Goal: Task Accomplishment & Management: Manage account settings

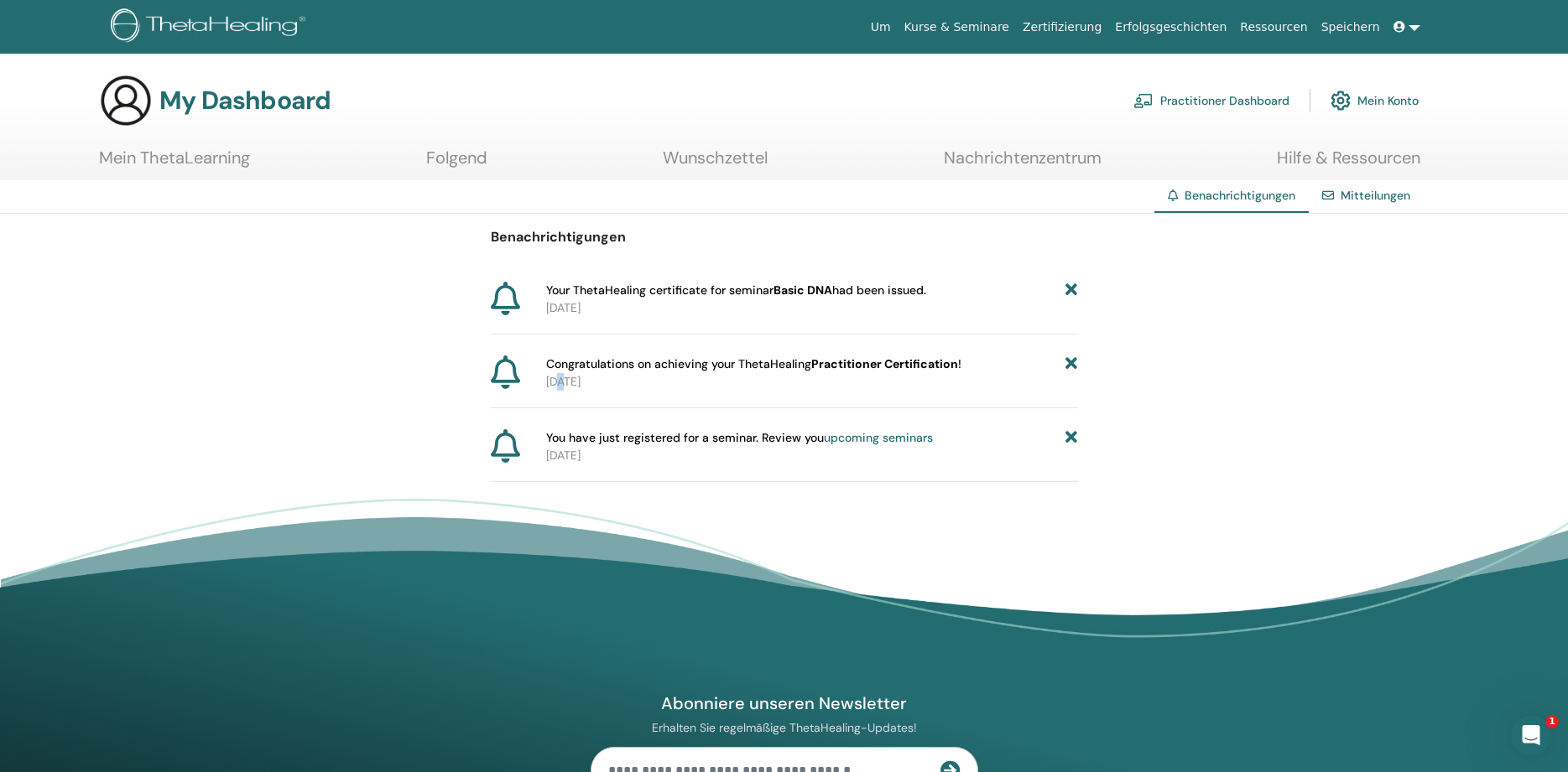
click at [564, 380] on p "2025-07-13" at bounding box center [812, 382] width 532 height 17
click at [602, 437] on span "You have just registered for a seminar. Review you upcoming seminars" at bounding box center [739, 438] width 387 height 17
click at [1342, 190] on div "Mitteilungen" at bounding box center [1366, 196] width 115 height 31
click at [1384, 194] on link "Mitteilungen" at bounding box center [1375, 195] width 69 height 15
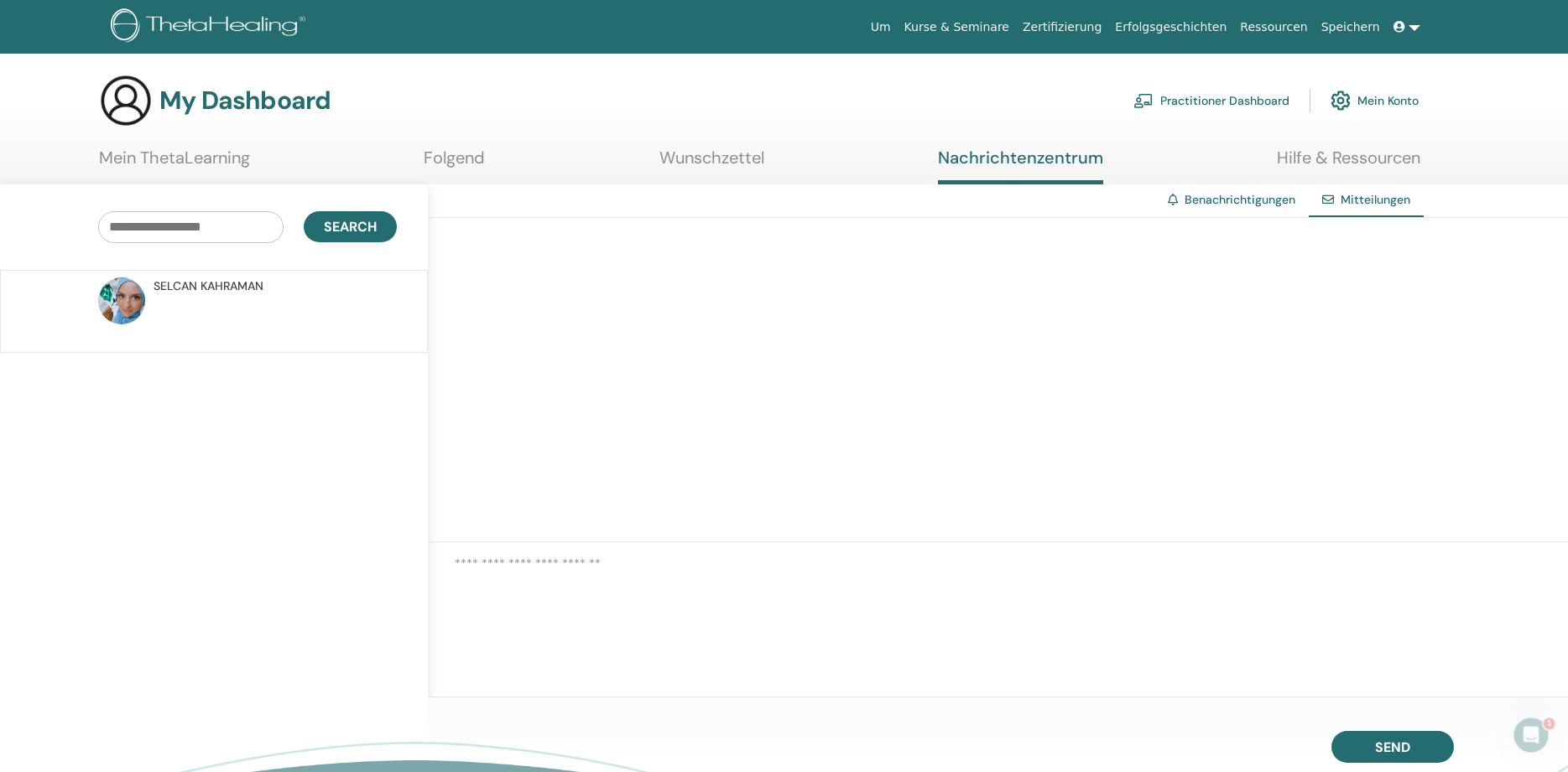
click at [186, 159] on link "Mein ThetaLearning" at bounding box center [174, 164] width 151 height 33
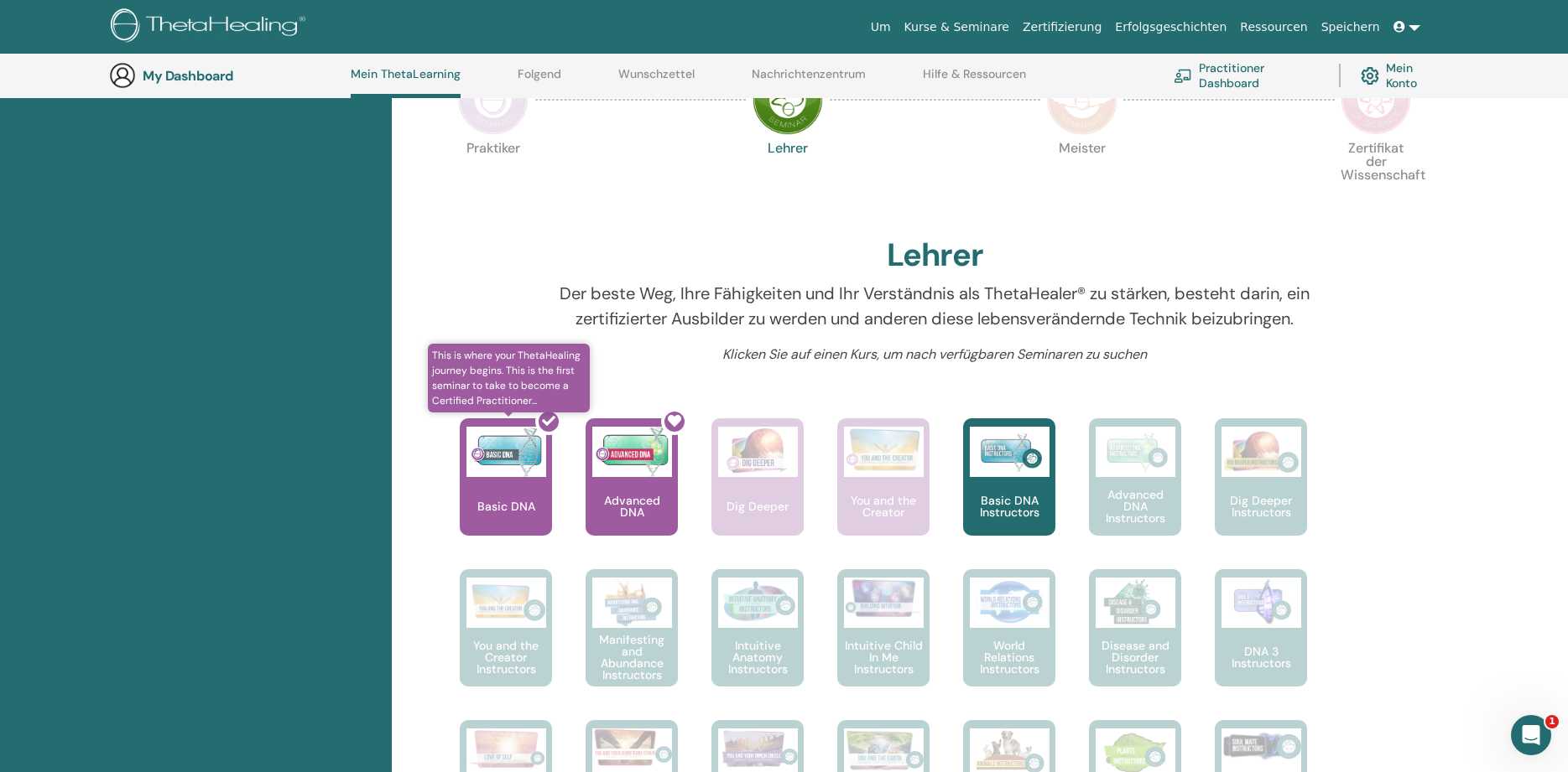
click at [498, 468] on div at bounding box center [516, 483] width 92 height 151
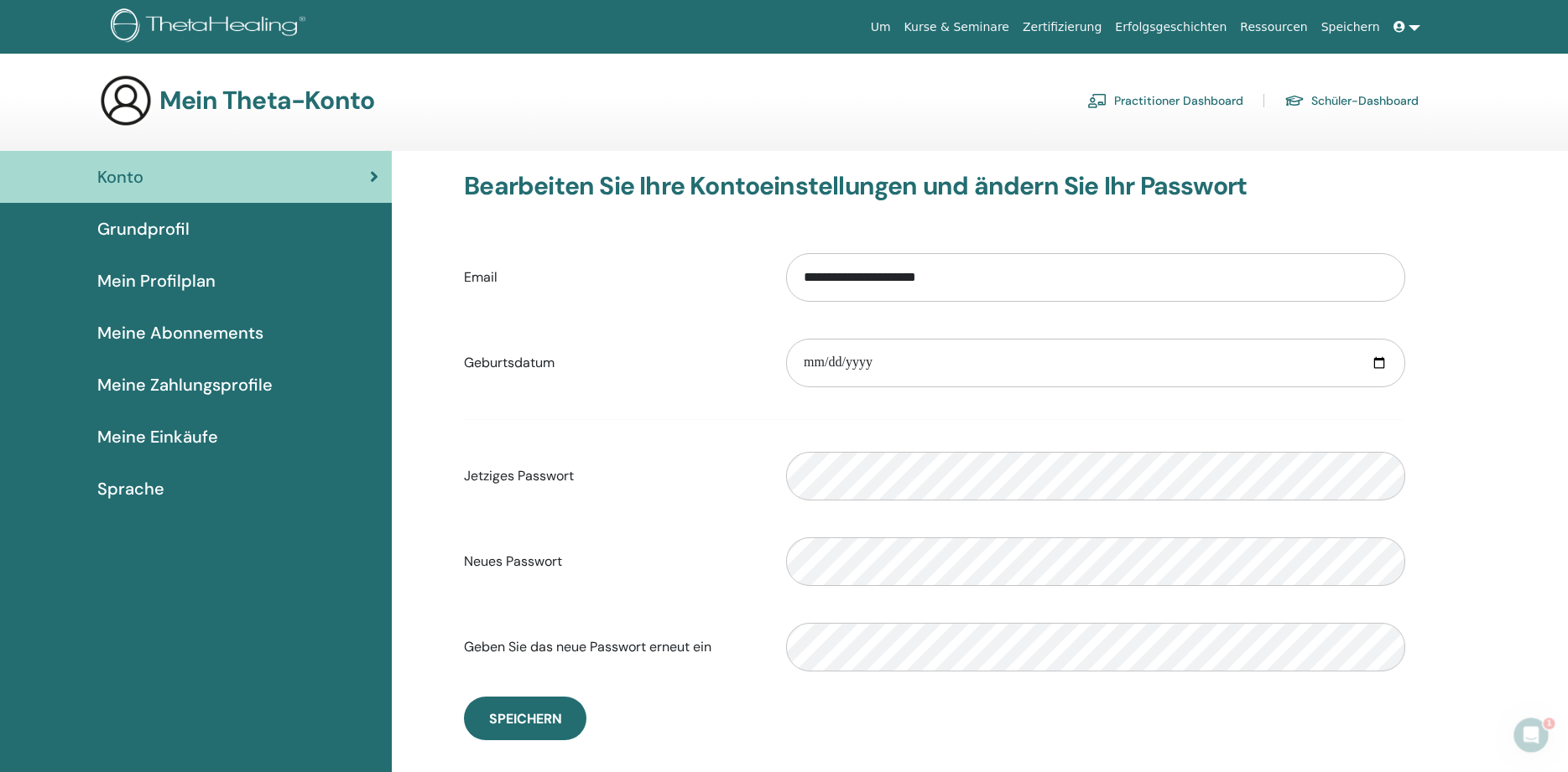
click at [1089, 29] on link "Zertifizierung" at bounding box center [1062, 28] width 92 height 31
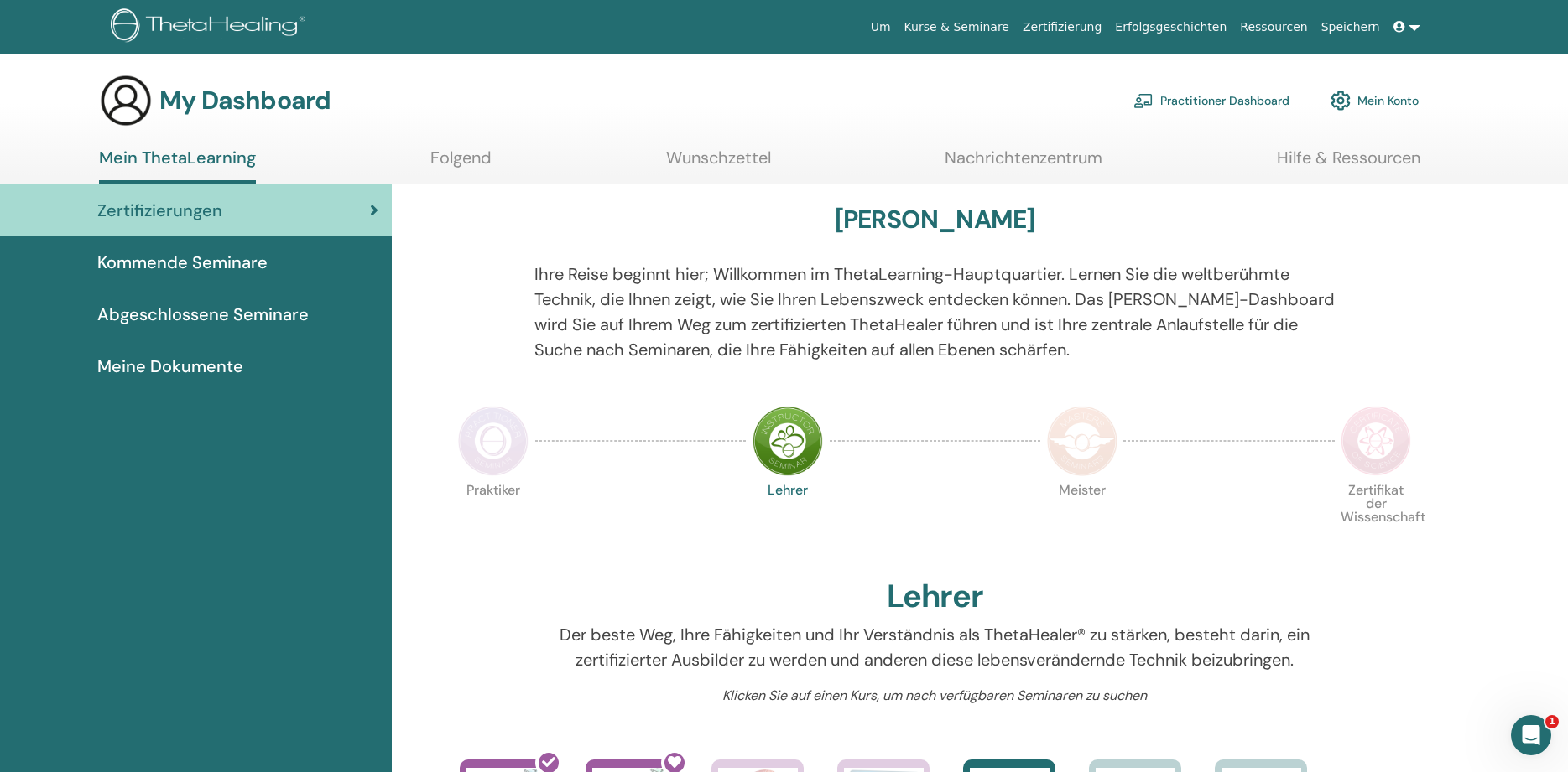
click at [279, 304] on span "Abgeschlossene Seminare" at bounding box center [203, 314] width 211 height 25
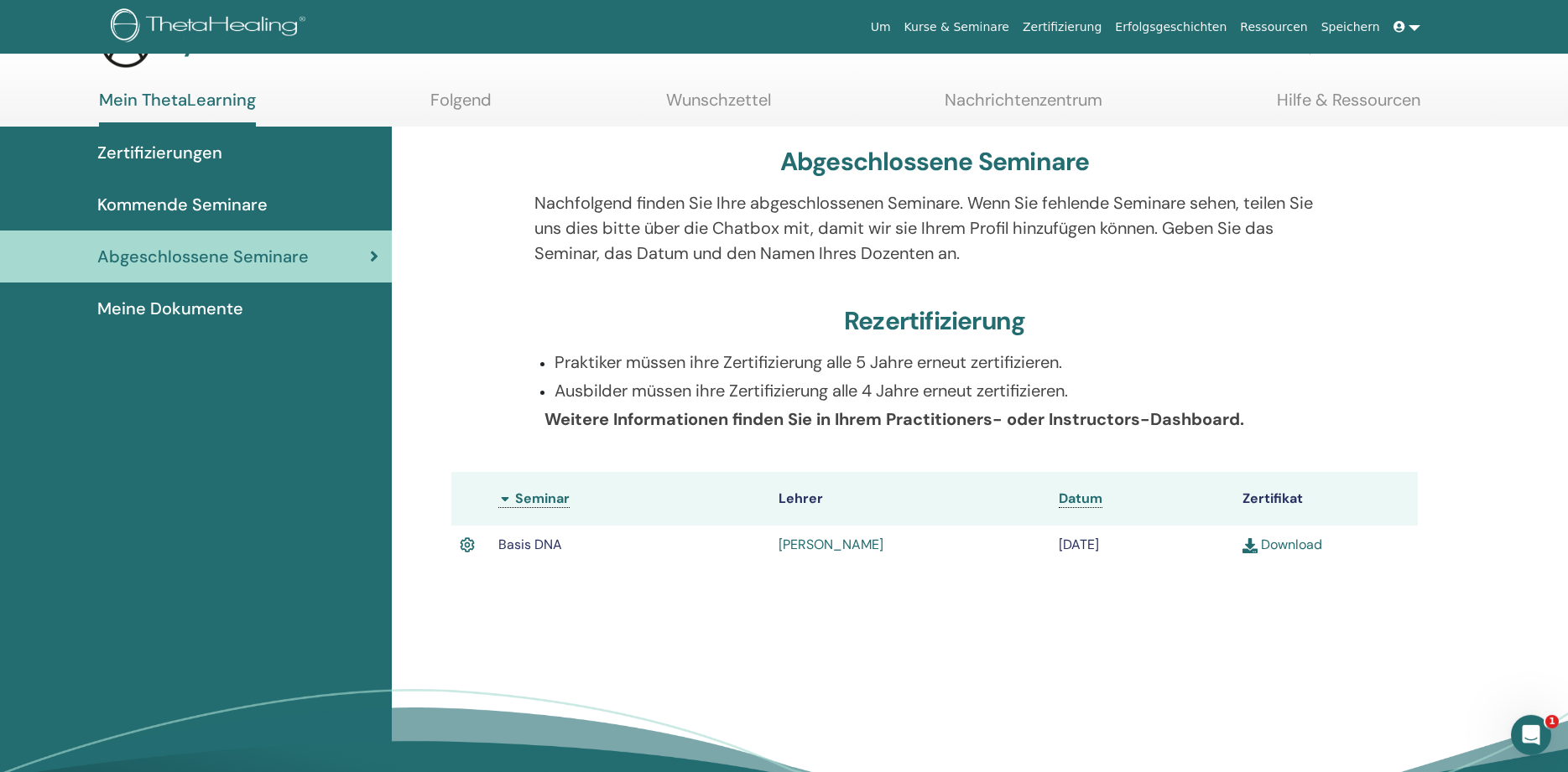
scroll to position [86, 0]
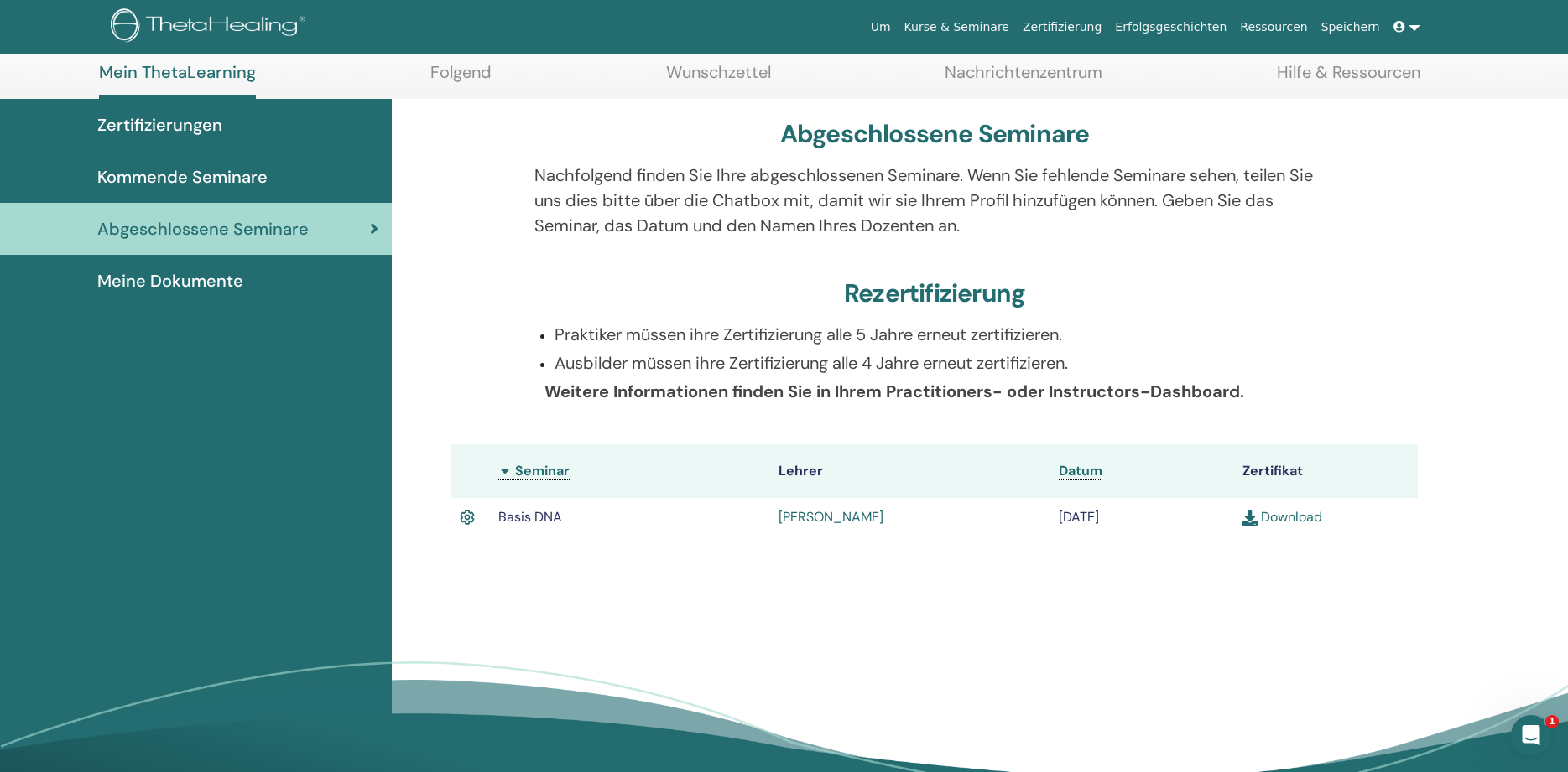
click at [1299, 510] on link "Download" at bounding box center [1282, 516] width 80 height 17
click at [250, 174] on span "Kommende Seminare" at bounding box center [182, 177] width 170 height 25
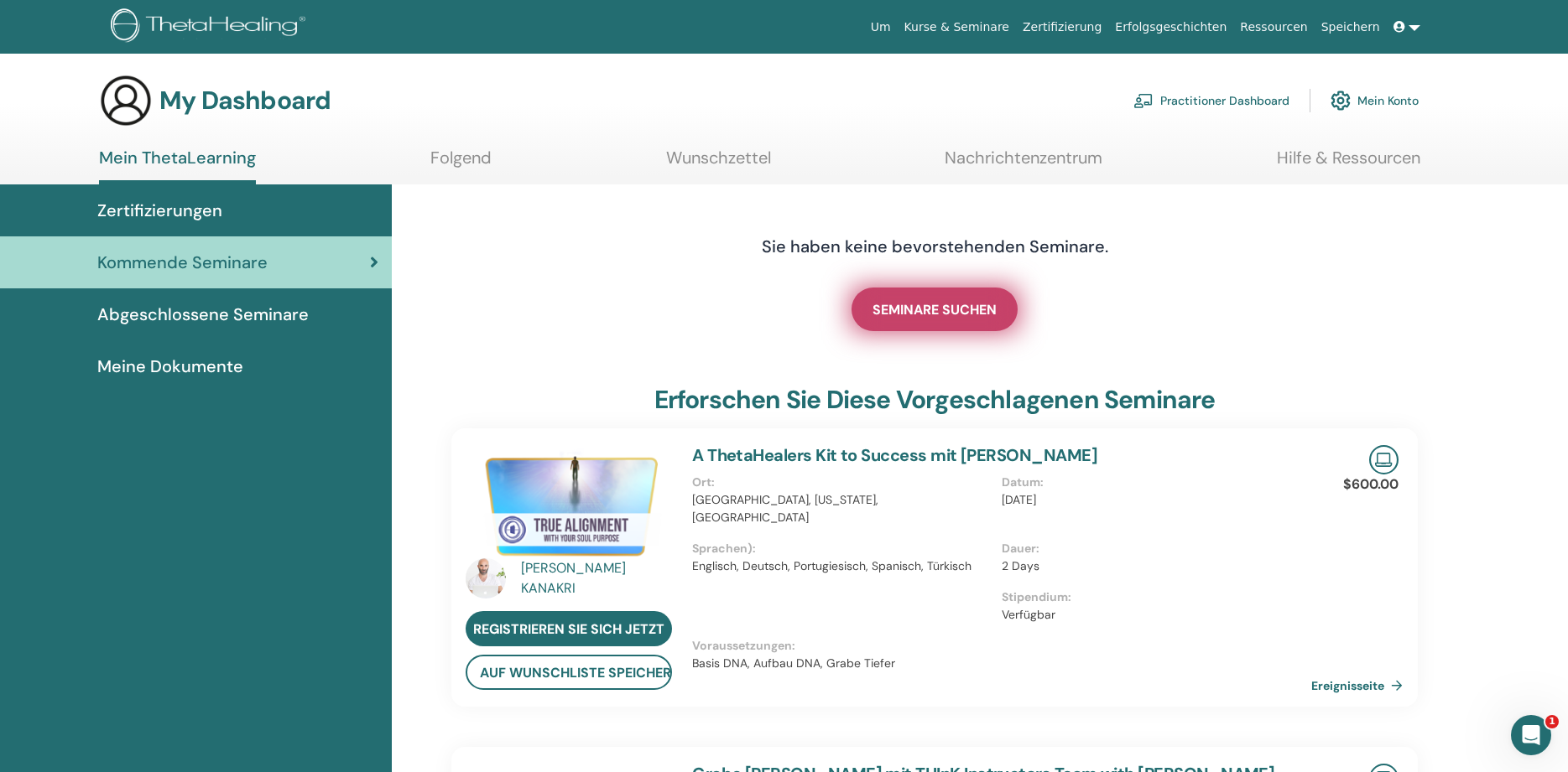
click at [951, 310] on span "SEMINARE SUCHEN" at bounding box center [934, 309] width 124 height 17
